Goal: Obtain resource: Download file/media

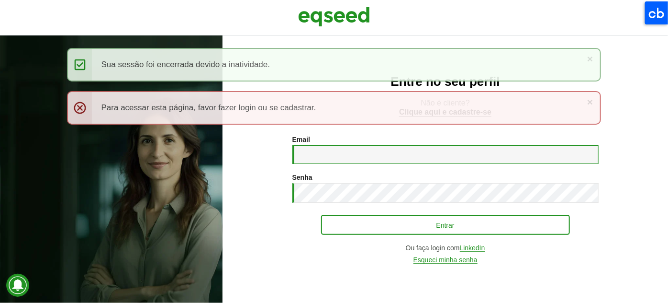
type input "**********"
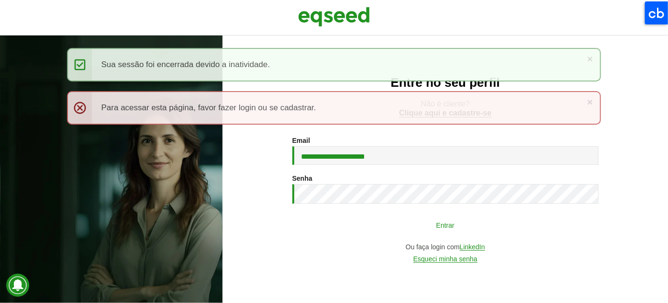
click at [364, 219] on button "Entrar" at bounding box center [445, 224] width 249 height 18
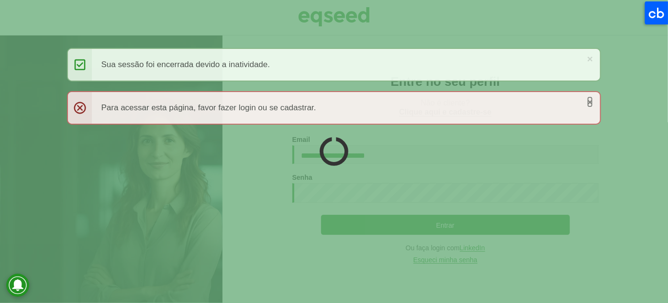
click at [592, 99] on link "×" at bounding box center [590, 102] width 6 height 10
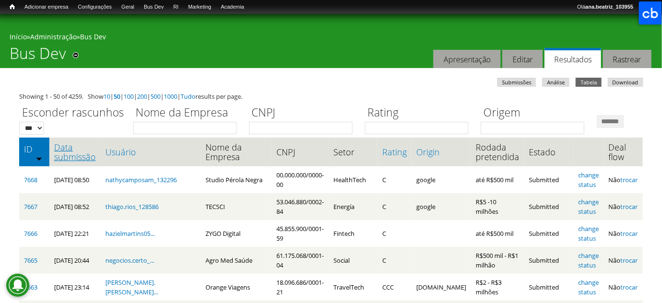
click at [73, 161] on link "Data submissão" at bounding box center [75, 151] width 42 height 19
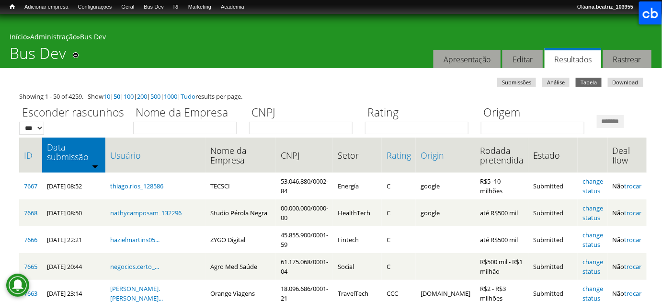
click at [391, 134] on div "Esconder rascunhos *** *** Nome da Empresa CNPJ Rating Origem *******" at bounding box center [330, 117] width 623 height 33
click at [621, 85] on link "Download" at bounding box center [625, 82] width 35 height 9
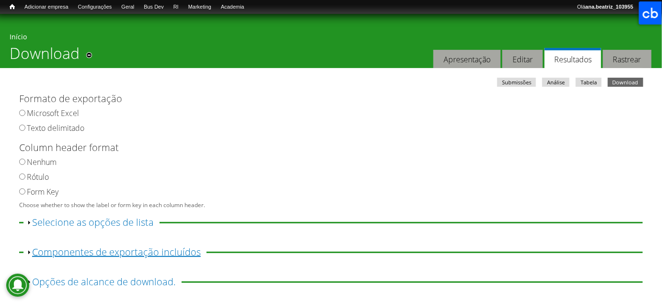
click at [158, 258] on link "Exibir Componentes de exportação incluídos" at bounding box center [116, 251] width 169 height 13
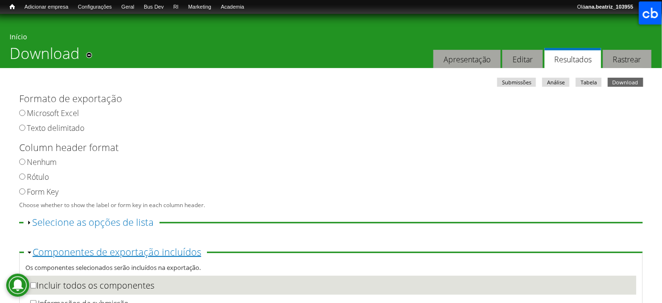
scroll to position [150, 0]
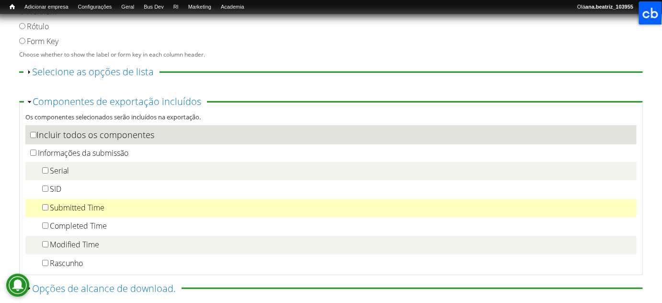
click at [76, 205] on label "Submitted Time" at bounding box center [77, 207] width 55 height 11
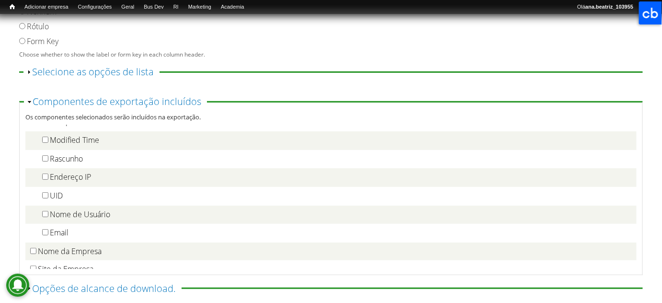
scroll to position [107, 0]
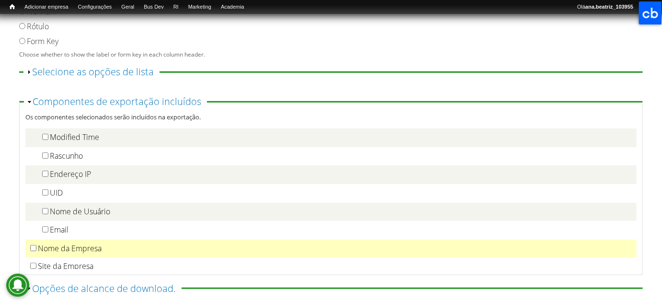
click at [104, 247] on div "Nome da Empresa" at bounding box center [330, 248] width 601 height 10
click at [88, 250] on label "Nome da Empresa" at bounding box center [70, 248] width 64 height 11
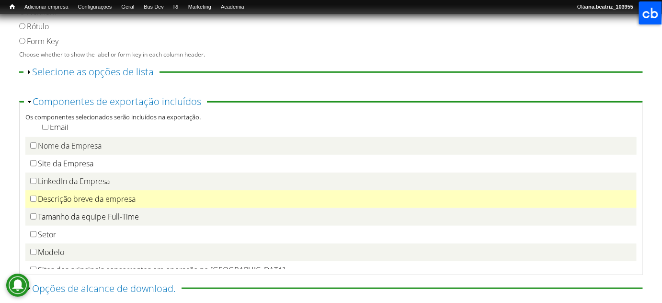
scroll to position [208, 0]
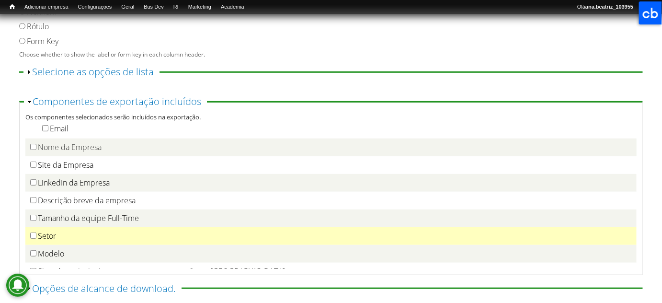
click at [65, 238] on div "Setor" at bounding box center [330, 236] width 601 height 10
click at [54, 238] on label "Setor" at bounding box center [47, 235] width 18 height 11
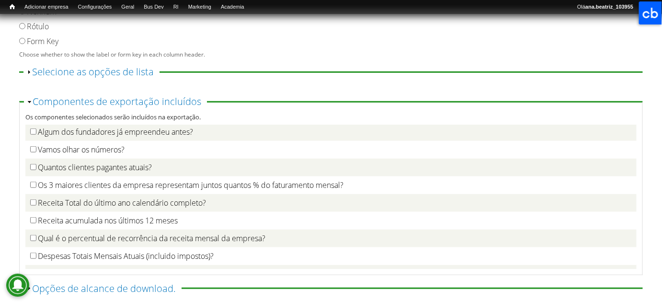
scroll to position [1528, 0]
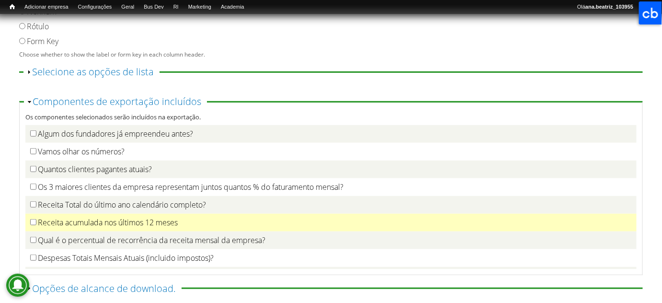
click at [120, 227] on label "Receita acumulada nos últimos 12 meses" at bounding box center [108, 222] width 140 height 11
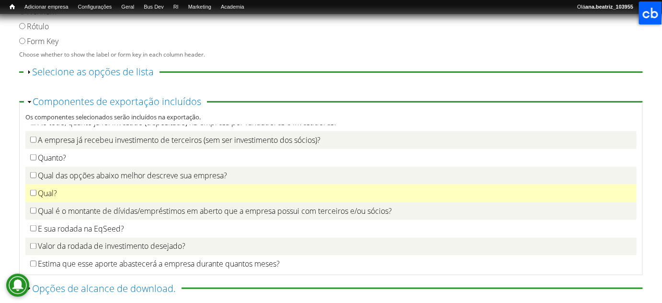
scroll to position [1700, 0]
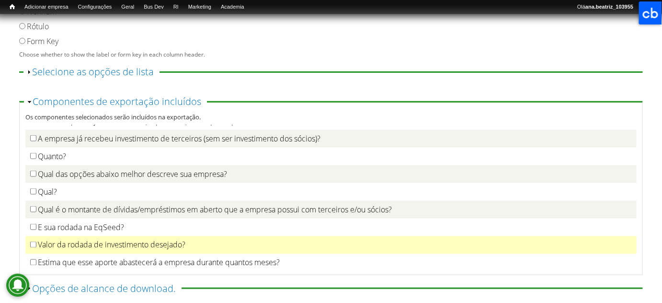
click at [101, 254] on td "Valor da rodada de investimento desejado?" at bounding box center [330, 245] width 611 height 18
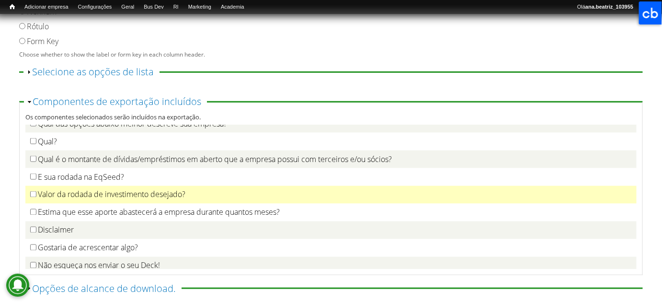
scroll to position [1753, 0]
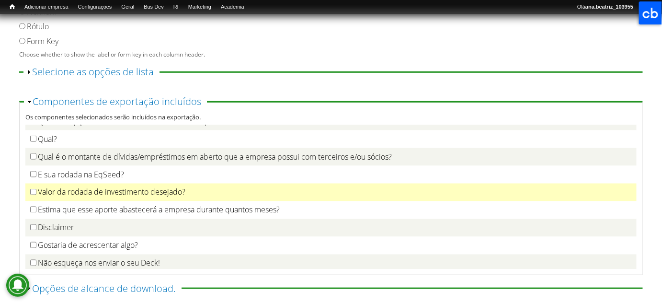
click at [70, 197] on label "Valor da rodada de investimento desejado?" at bounding box center [111, 192] width 147 height 11
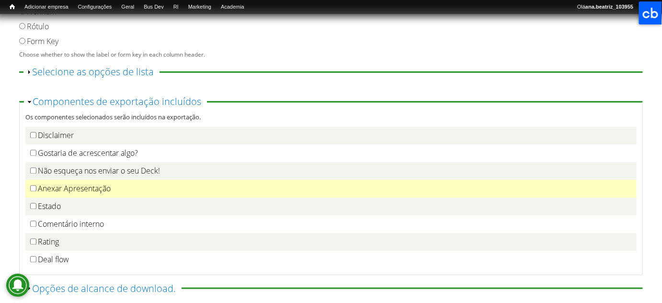
scroll to position [1848, 0]
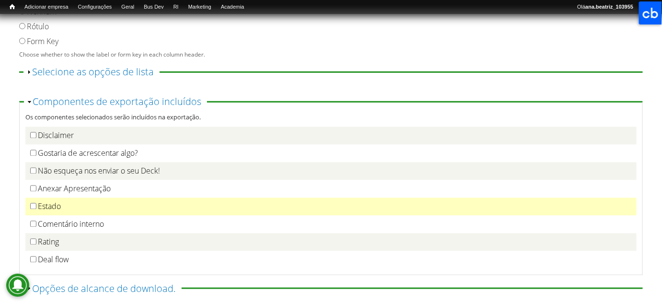
click at [66, 212] on div "Estado" at bounding box center [330, 207] width 601 height 10
click at [55, 209] on label "Estado" at bounding box center [49, 206] width 23 height 11
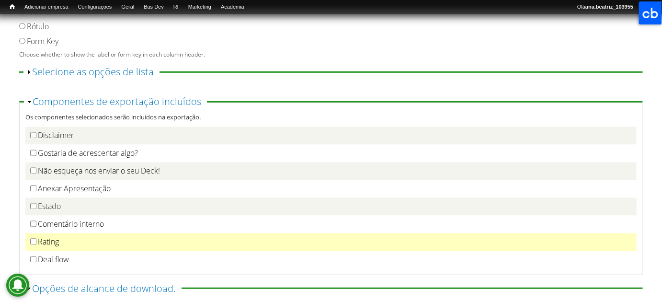
click at [47, 245] on label "Rating" at bounding box center [48, 241] width 21 height 11
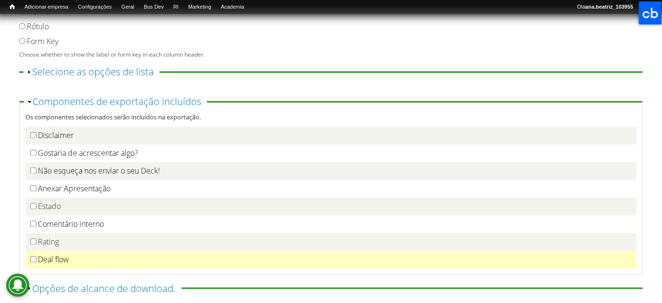
click at [50, 264] on label "Deal flow" at bounding box center [53, 259] width 31 height 11
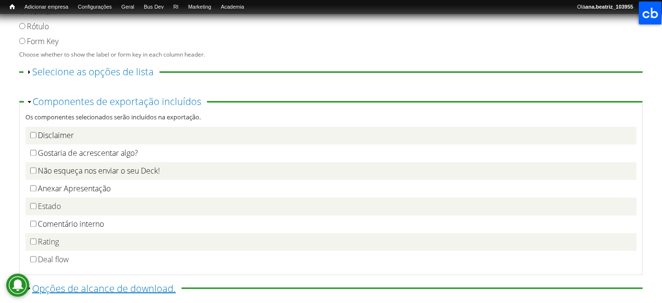
click at [70, 293] on link "Exibir Opções de alcance de download." at bounding box center [104, 287] width 144 height 13
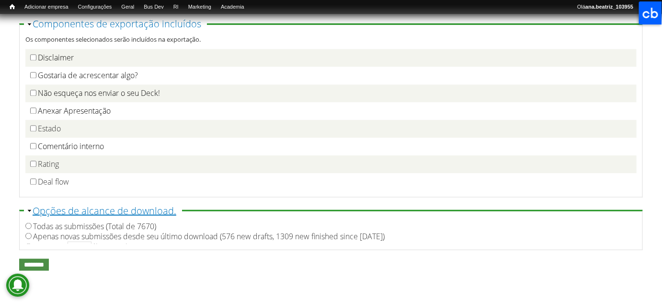
scroll to position [305, 0]
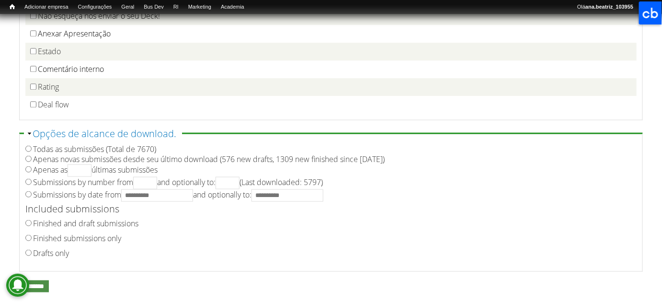
click at [56, 238] on label "Finished submissions only" at bounding box center [77, 238] width 88 height 11
click at [45, 200] on label "Submissions by date from and optionally to:" at bounding box center [178, 194] width 290 height 11
click at [152, 195] on input "Submissions by date from and optionally to:" at bounding box center [157, 195] width 72 height 12
type input "**********"
click at [305, 197] on input "**********" at bounding box center [287, 195] width 72 height 12
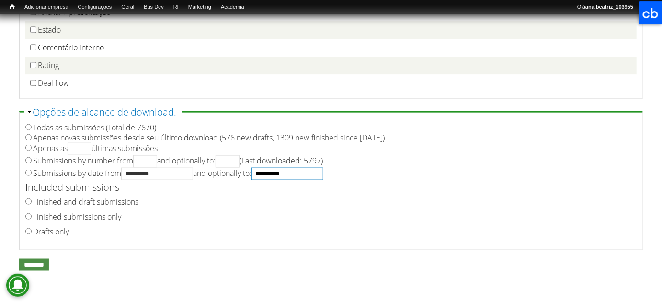
scroll to position [332, 0]
type input "**********"
click at [43, 265] on input "********" at bounding box center [34, 265] width 30 height 12
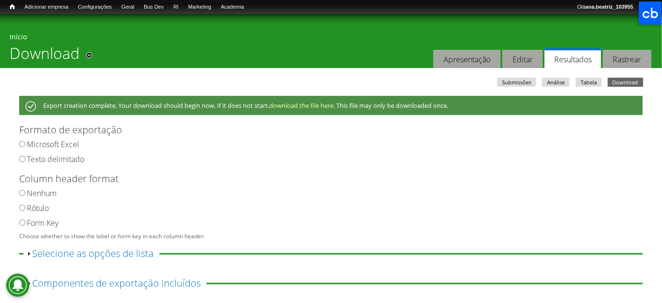
click at [595, 76] on div "**********" at bounding box center [330, 225] width 623 height 314
click at [592, 81] on link "Tabela" at bounding box center [588, 82] width 26 height 9
